Goal: Transaction & Acquisition: Purchase product/service

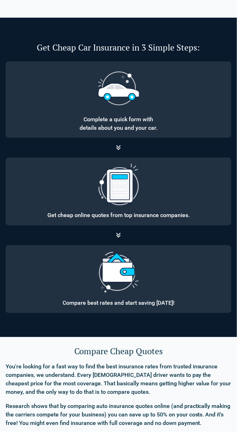
scroll to position [416, 0]
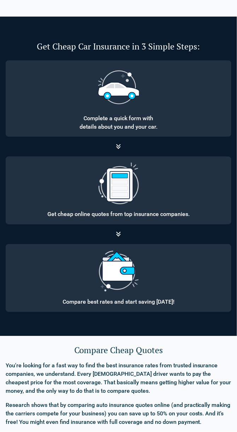
click at [123, 205] on img at bounding box center [118, 183] width 42 height 42
click at [130, 219] on p "Get cheap online quotes from top insurance companies." at bounding box center [118, 214] width 214 height 8
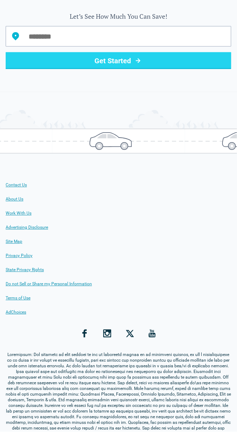
scroll to position [886, 0]
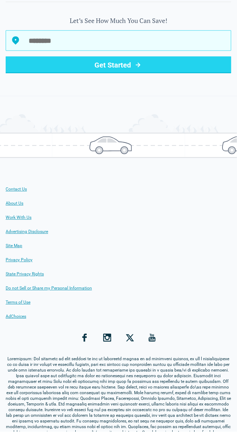
click at [30, 51] on input "Let’s See How Much You Can Save!" at bounding box center [119, 40] width 226 height 21
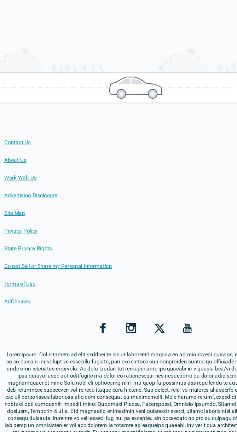
scroll to position [927, 0]
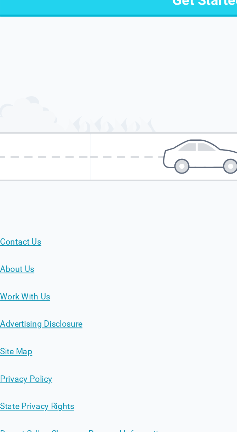
click at [6, 15] on button "Get Started" at bounding box center [119, 23] width 226 height 17
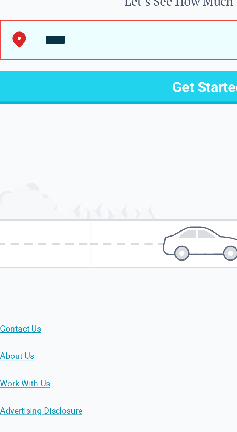
scroll to position [760, 0]
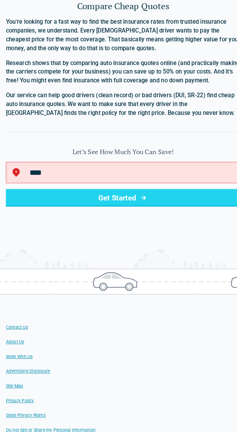
click at [28, 199] on button "Get Started" at bounding box center [119, 190] width 226 height 17
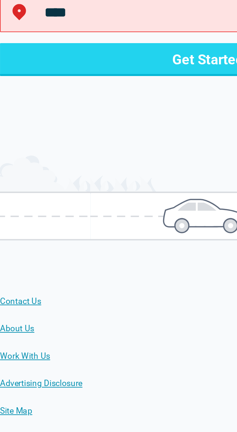
click at [19, 170] on icon at bounding box center [15, 166] width 8 height 8
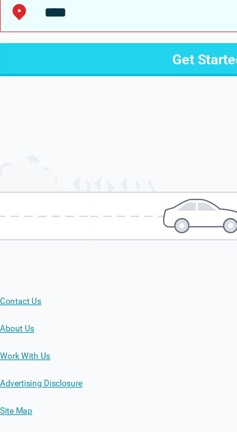
click at [50, 176] on input "****" at bounding box center [119, 166] width 226 height 21
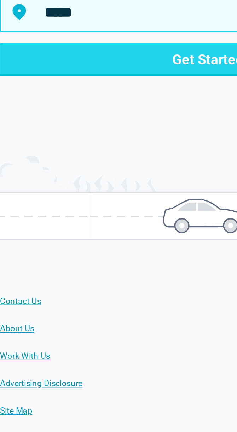
type input "*****"
click at [6, 182] on button "Get Started" at bounding box center [119, 190] width 226 height 17
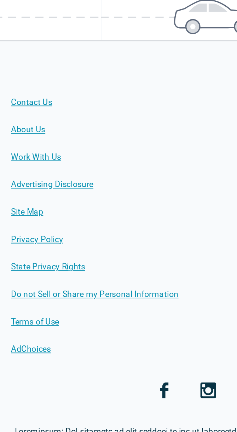
scroll to position [813, 0]
